Goal: Task Accomplishment & Management: Manage account settings

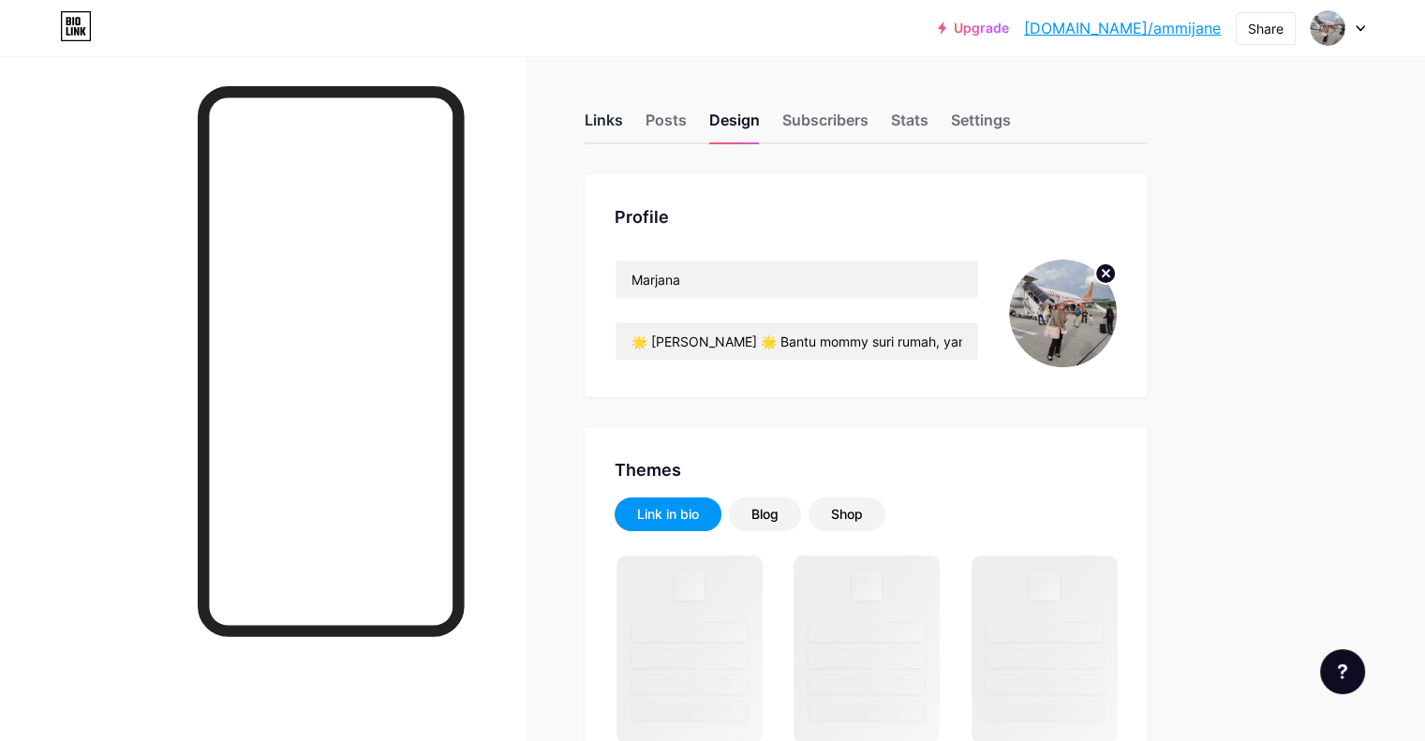
click at [623, 122] on div "Links" at bounding box center [604, 126] width 38 height 34
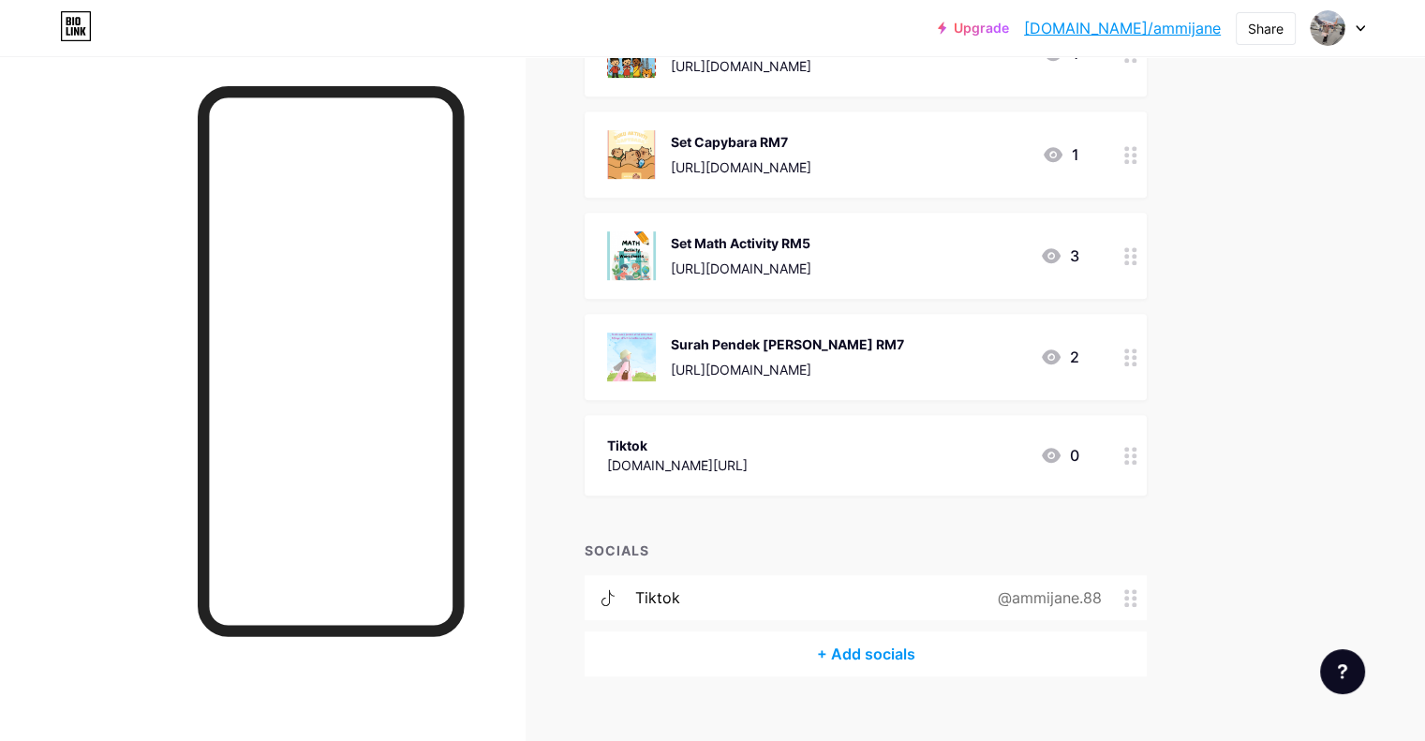
scroll to position [919, 0]
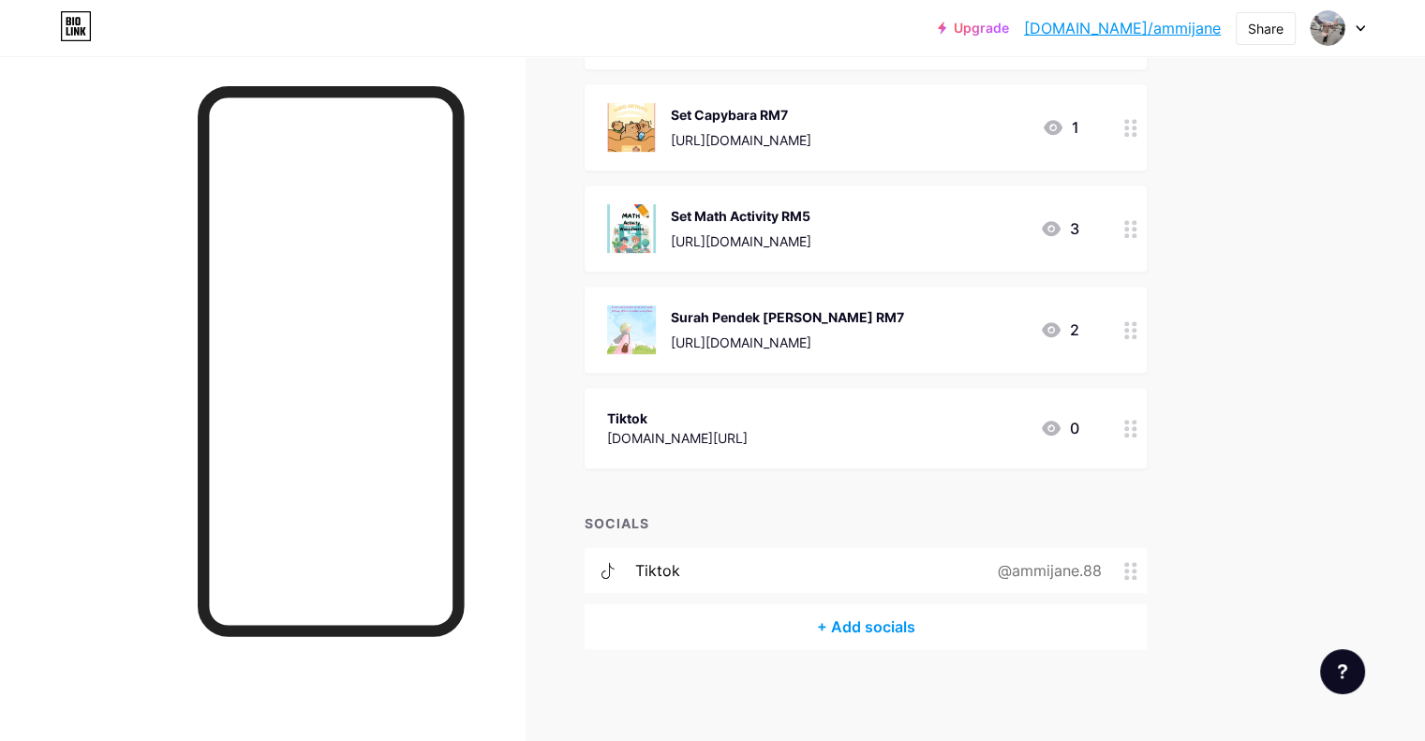
click at [811, 221] on div "Set Math Activity RM5" at bounding box center [741, 216] width 141 height 20
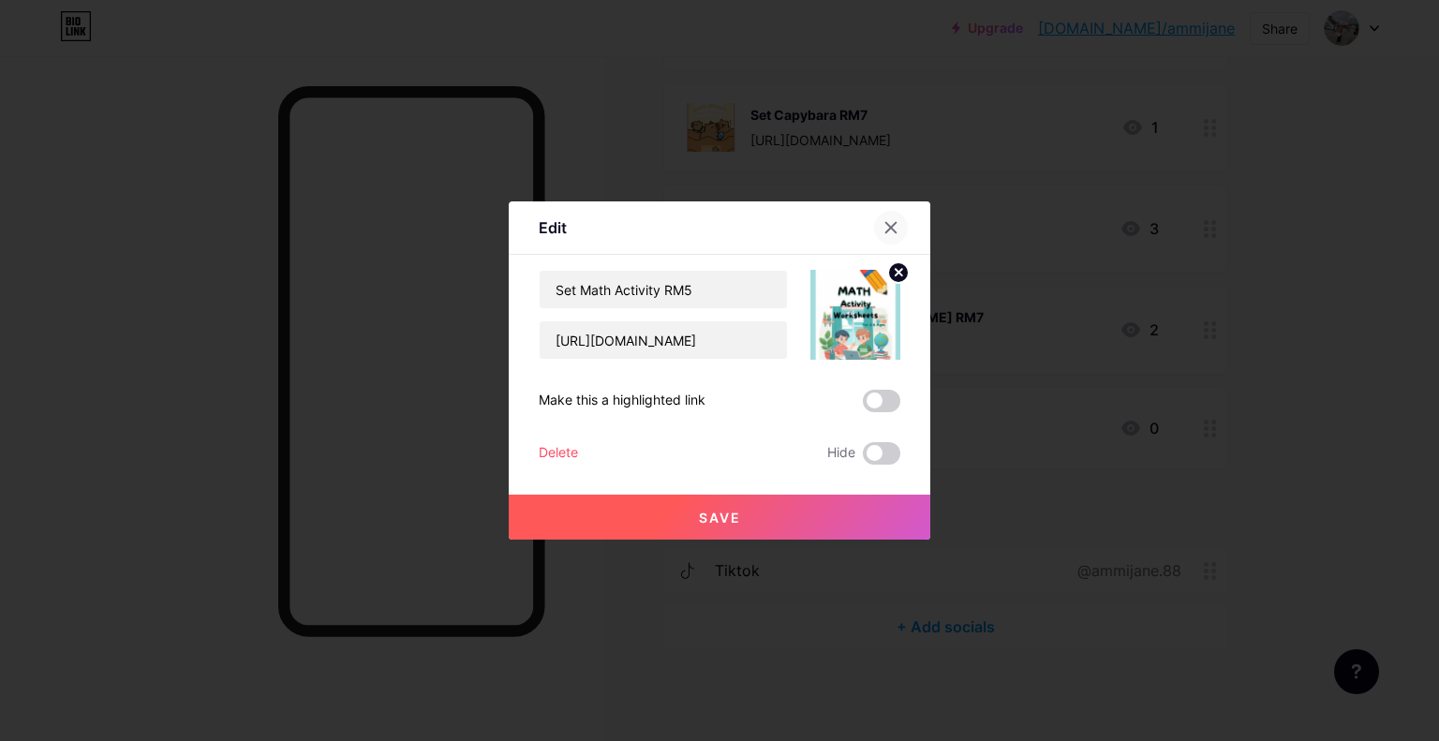
click at [896, 227] on icon at bounding box center [891, 227] width 15 height 15
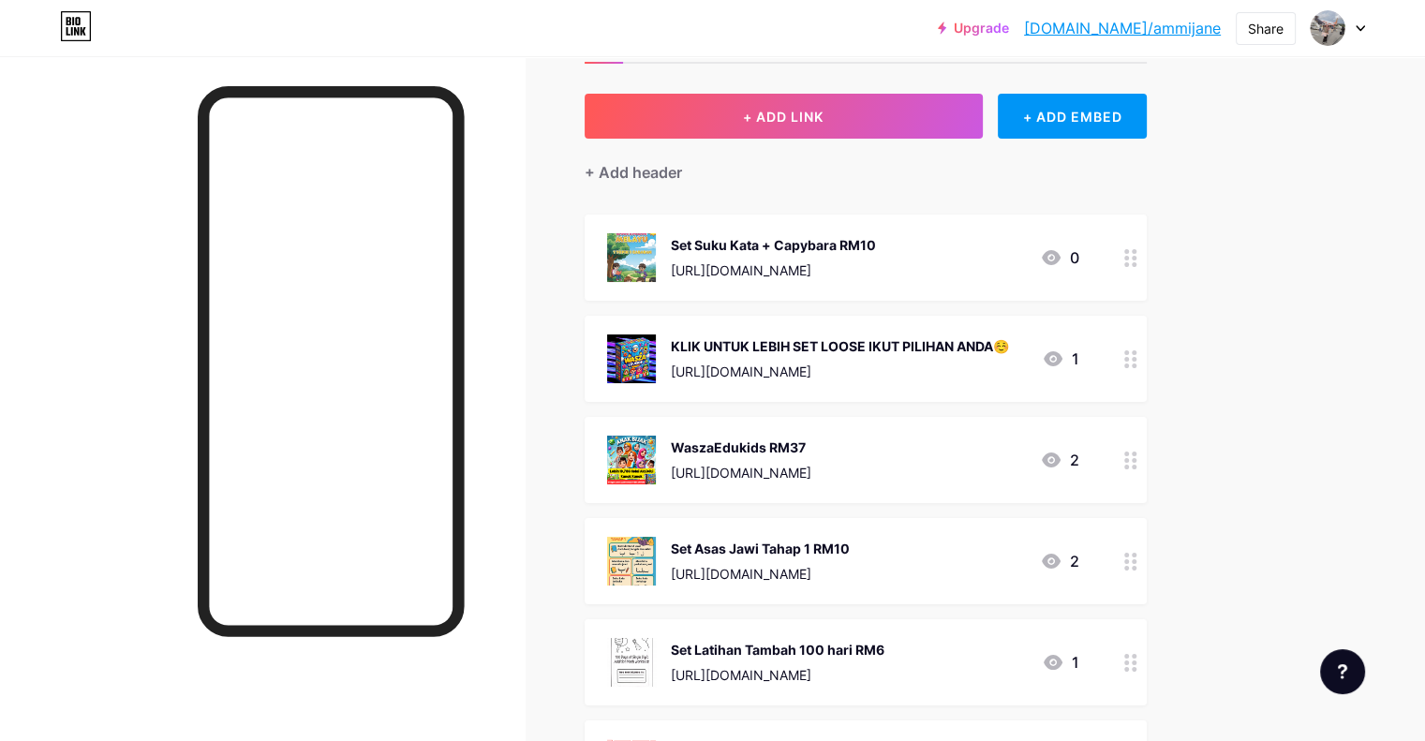
scroll to position [0, 0]
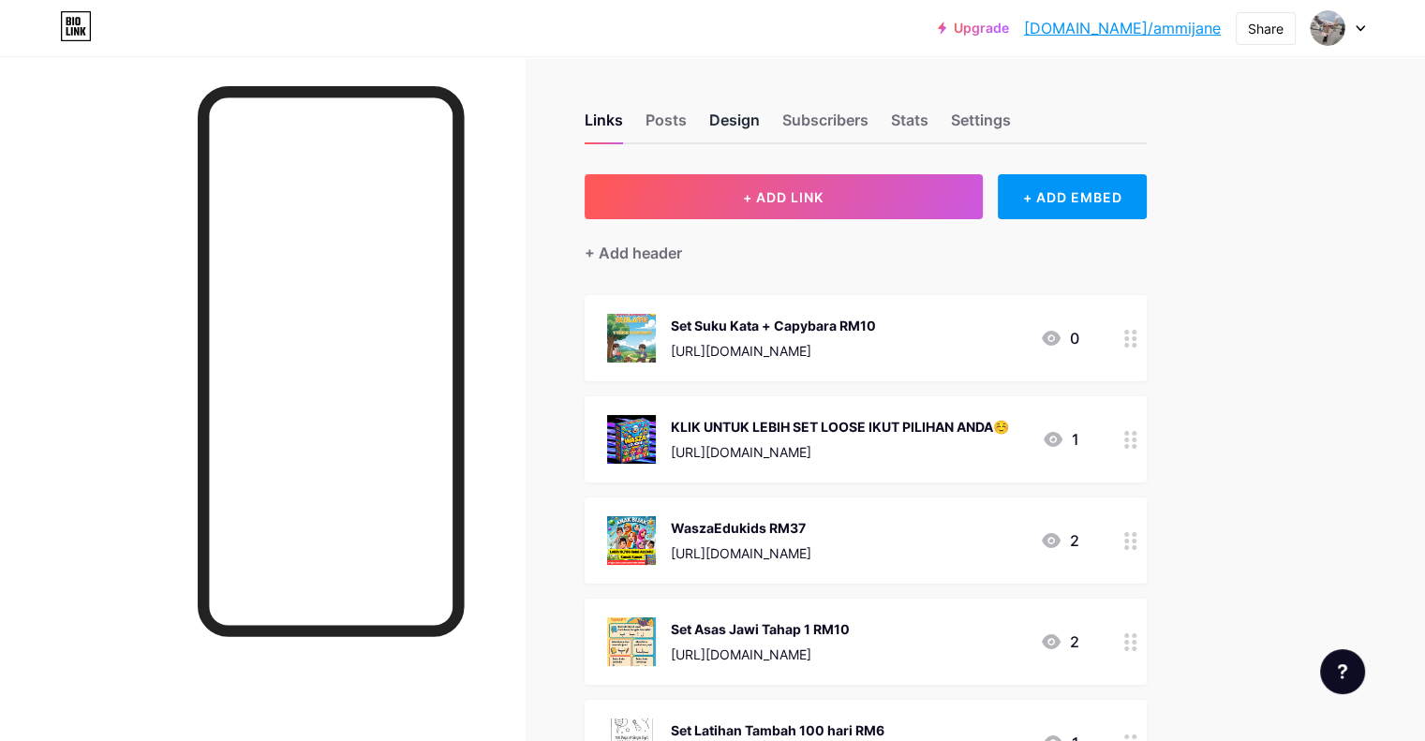
click at [760, 127] on div "Design" at bounding box center [734, 126] width 51 height 34
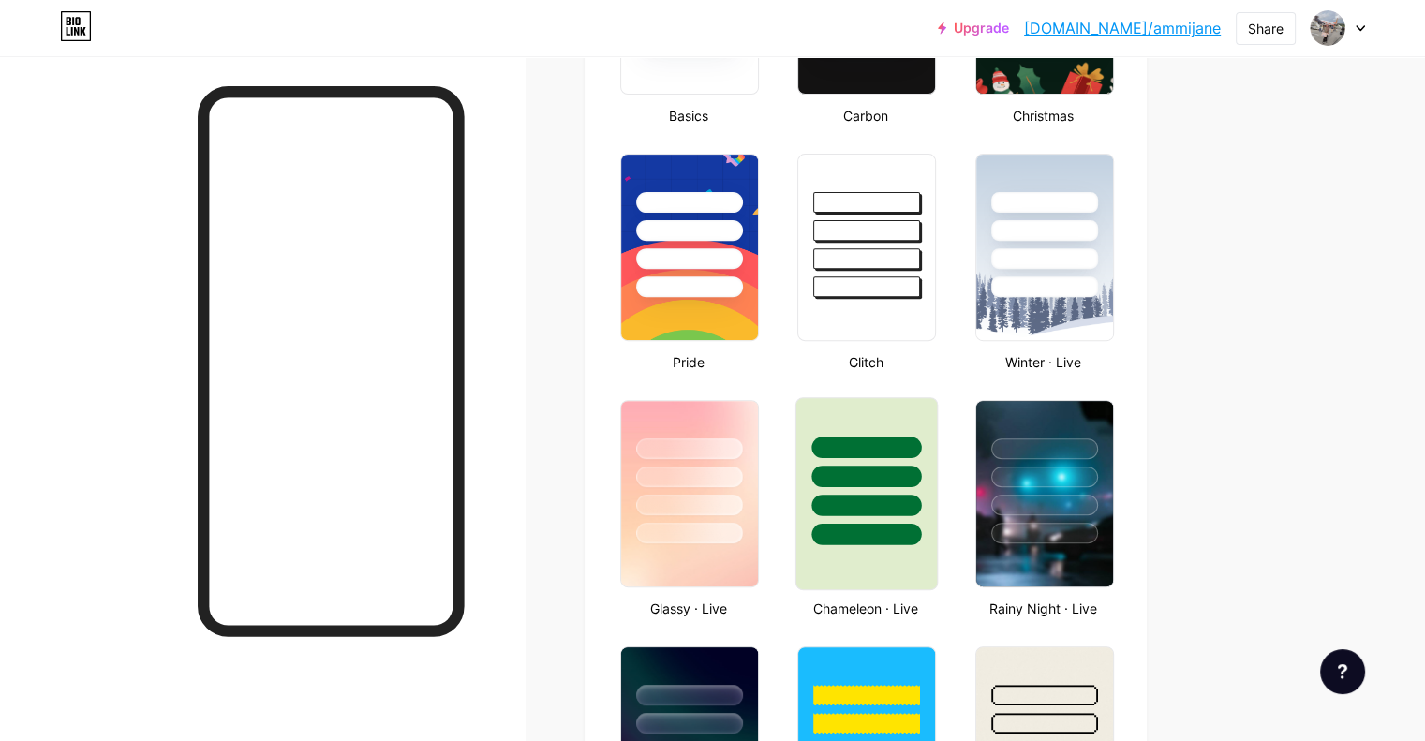
scroll to position [656, 0]
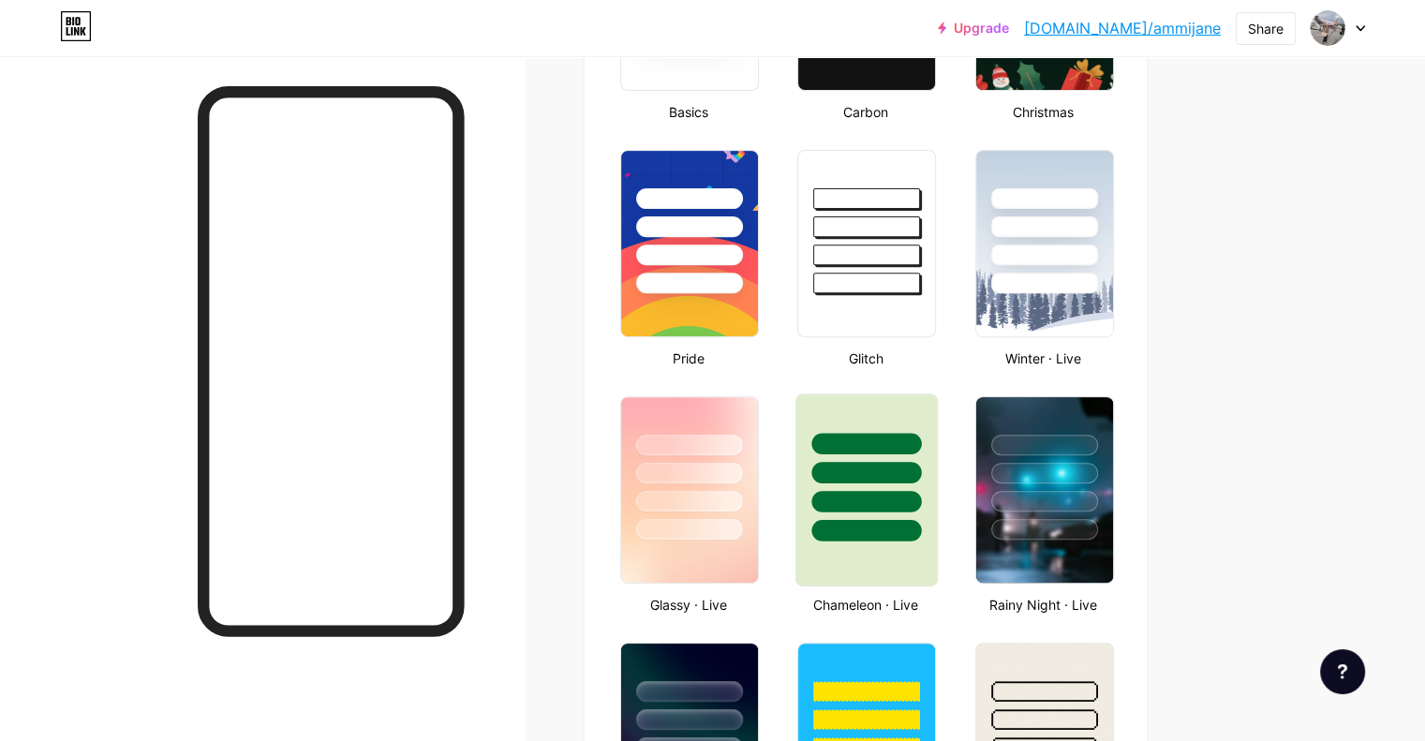
click at [937, 513] on div at bounding box center [866, 467] width 141 height 147
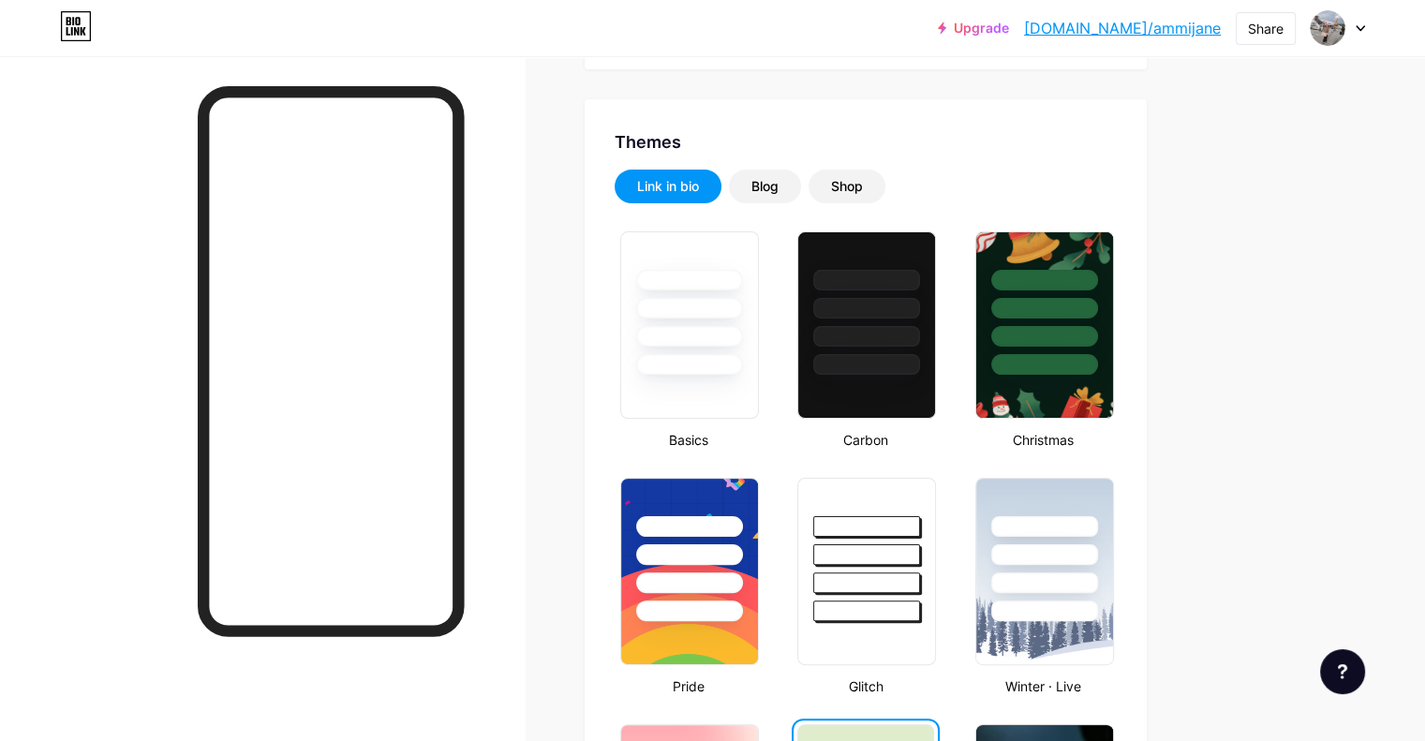
scroll to position [0, 0]
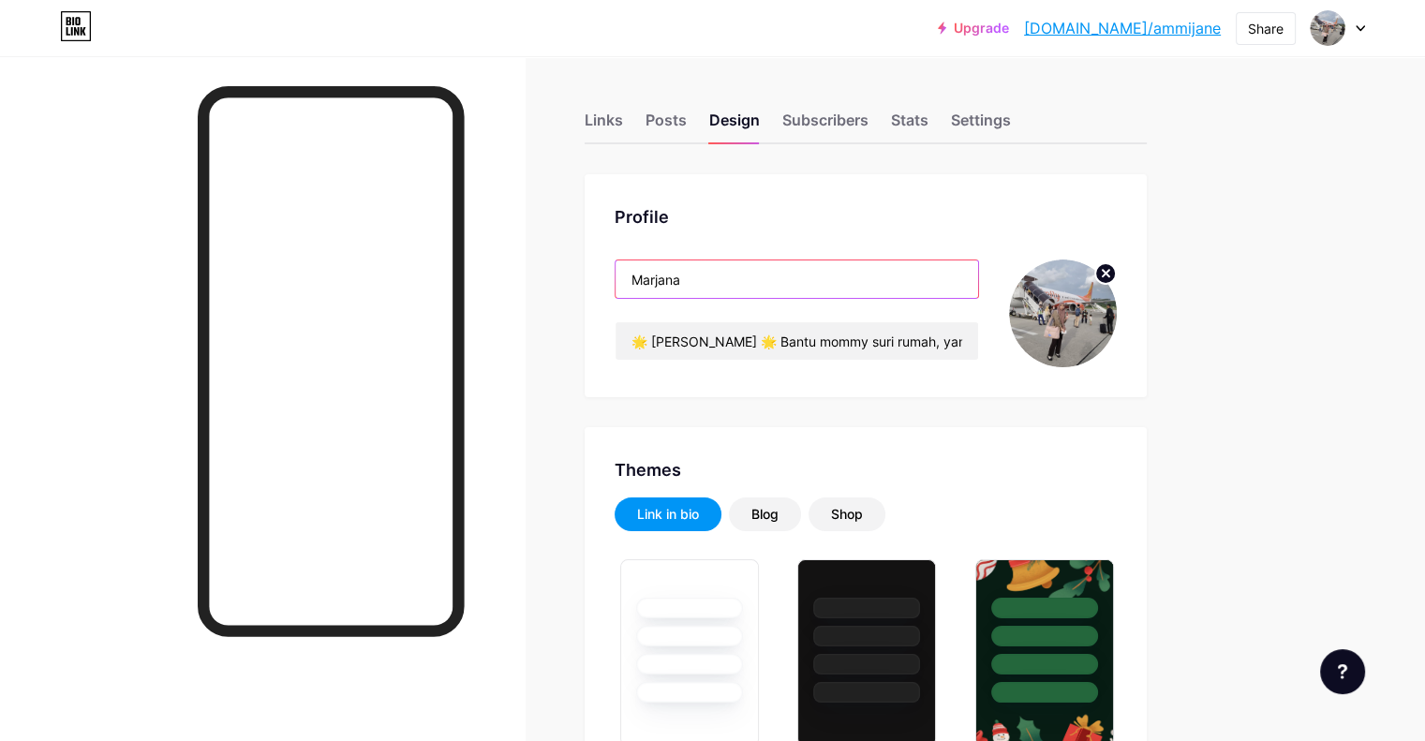
drag, startPoint x: 767, startPoint y: 283, endPoint x: 697, endPoint y: 284, distance: 70.3
click at [697, 284] on input "Marjana" at bounding box center [797, 278] width 363 height 37
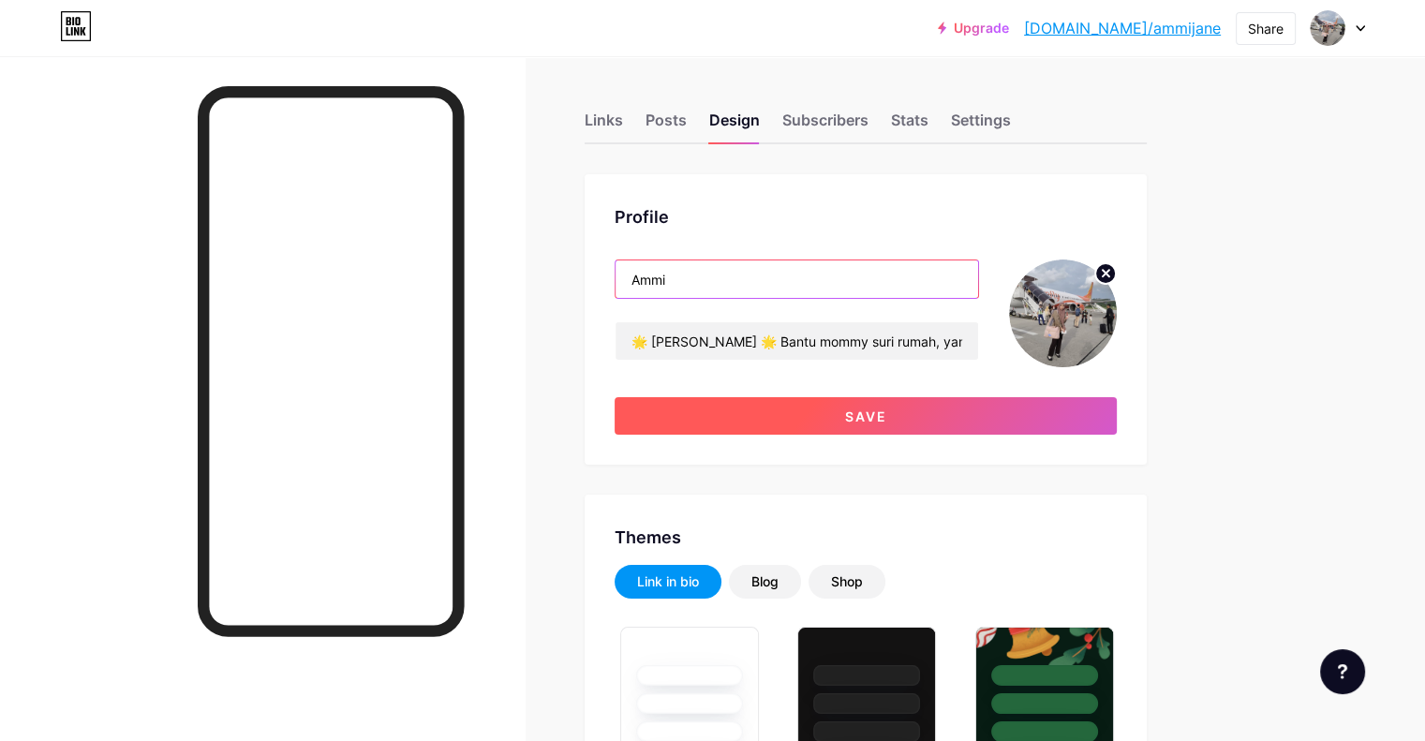
type input "Ammi"
click at [838, 419] on button "Save" at bounding box center [866, 415] width 502 height 37
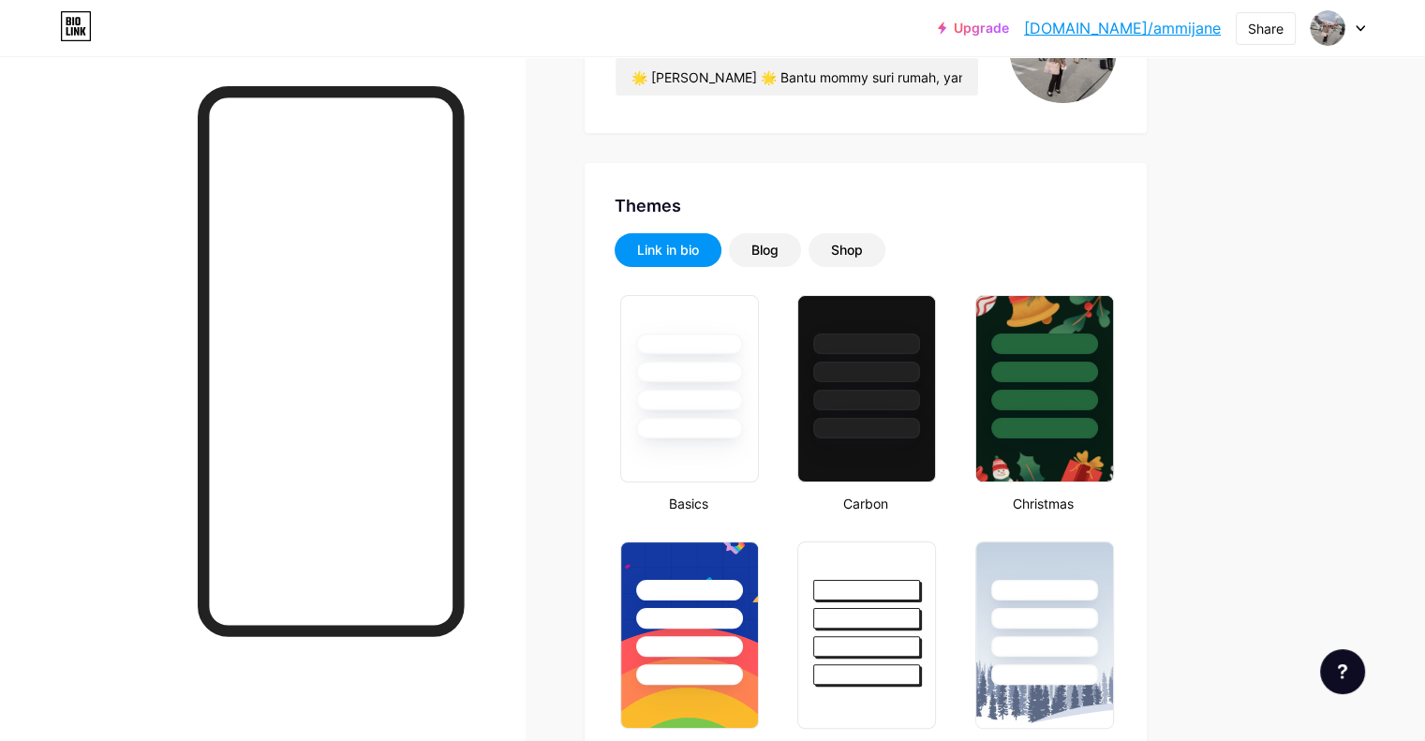
scroll to position [281, 0]
